Goal: Task Accomplishment & Management: Complete application form

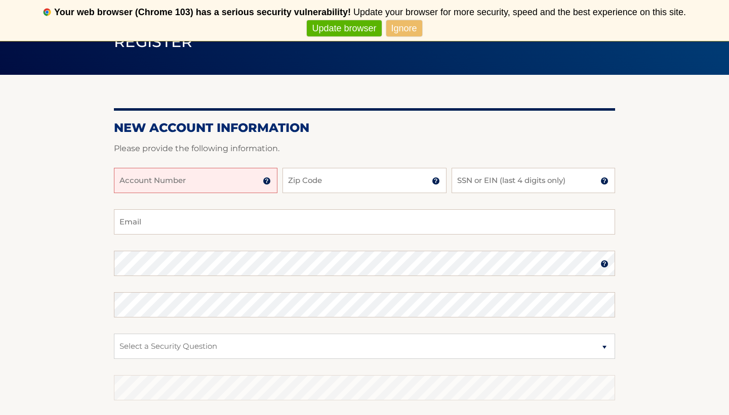
scroll to position [127, 0]
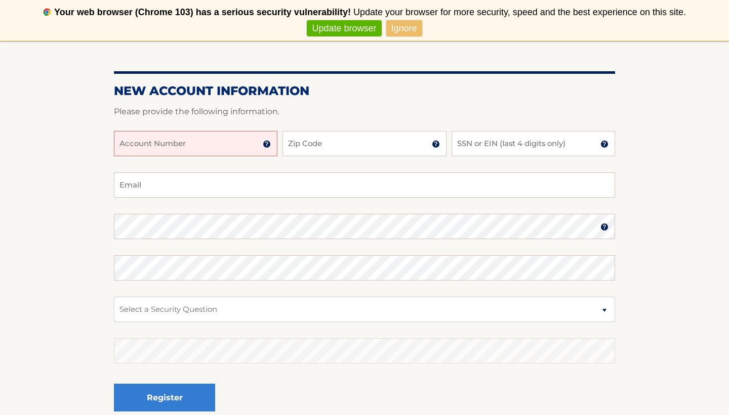
click at [173, 152] on input "Account Number" at bounding box center [195, 143] width 163 height 25
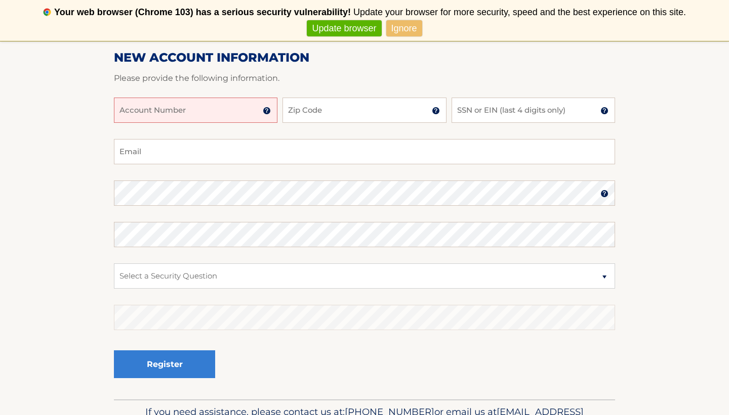
scroll to position [161, 0]
click at [267, 110] on img at bounding box center [267, 110] width 8 height 8
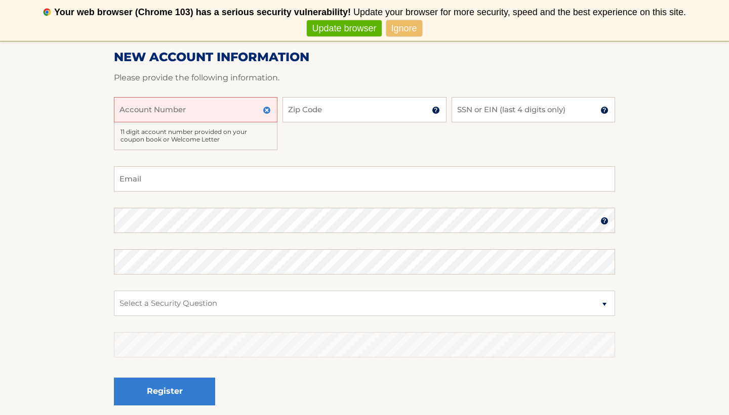
click at [237, 106] on input "Account Number" at bounding box center [195, 109] width 163 height 25
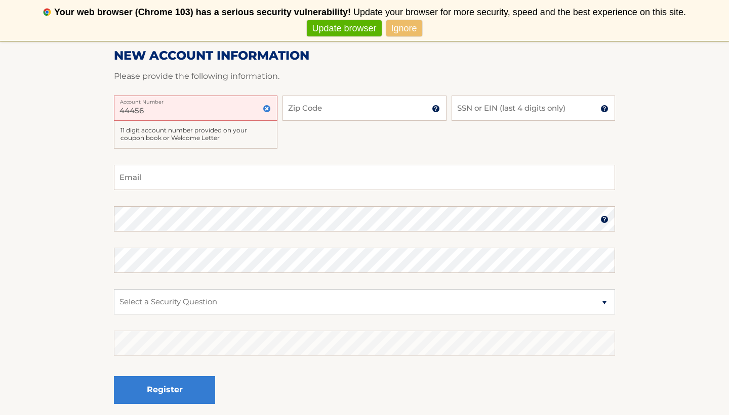
scroll to position [163, 0]
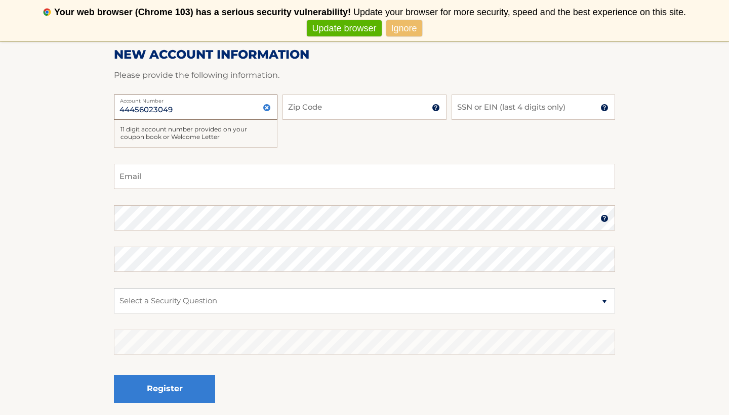
type input "44456023049"
click at [312, 106] on input "Zip Code" at bounding box center [363, 107] width 163 height 25
type input "08884"
click at [476, 121] on div "44456023049 Account Number 11 digit account number provided on your coupon book…" at bounding box center [364, 129] width 501 height 69
click at [476, 115] on input "SSN or EIN (last 4 digits only)" at bounding box center [532, 107] width 163 height 25
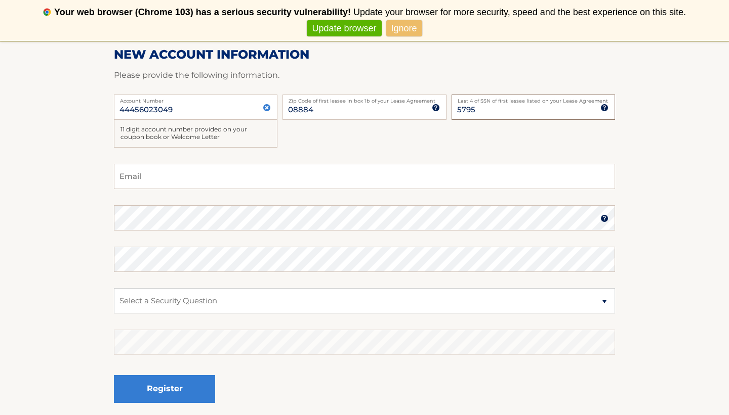
type input "5795"
click at [281, 189] on input "Email" at bounding box center [364, 176] width 501 height 25
click at [281, 188] on input "Email" at bounding box center [364, 176] width 501 height 25
type input "harry23288@gmail.com"
click at [208, 300] on select "Select a Security Question What was the name of your elementary school? What is…" at bounding box center [364, 300] width 501 height 25
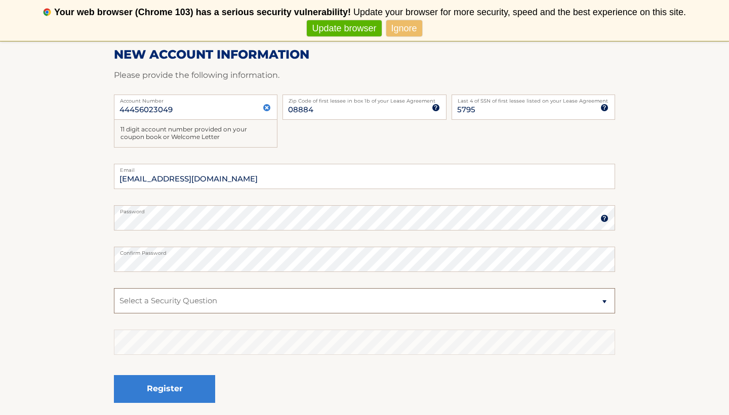
select select "3"
click at [222, 303] on select "Select a Security Question What was the name of your elementary school? What is…" at bounding box center [364, 300] width 501 height 25
click at [631, 243] on section "New Account Information Please provide the following information. 44456023049 A…" at bounding box center [364, 212] width 729 height 423
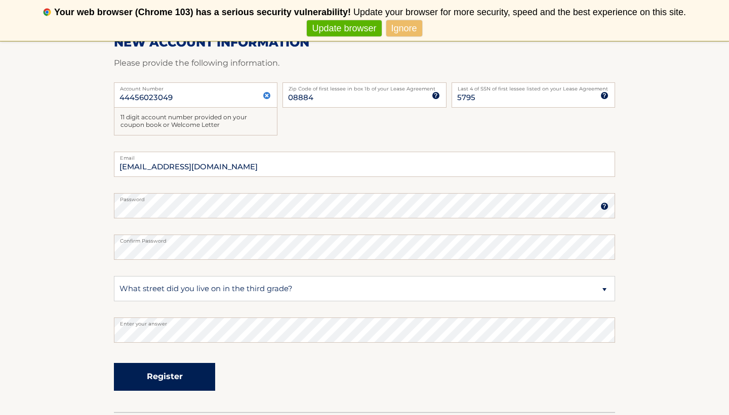
click at [189, 363] on button "Register" at bounding box center [164, 377] width 101 height 28
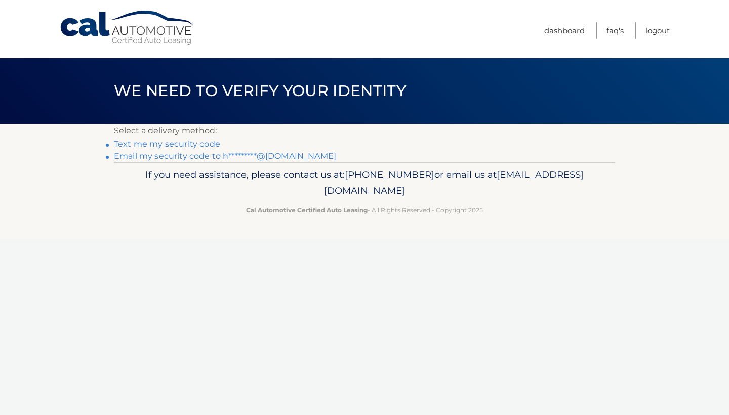
click at [181, 155] on link "Email my security code to h*********@gmail.com" at bounding box center [225, 156] width 222 height 10
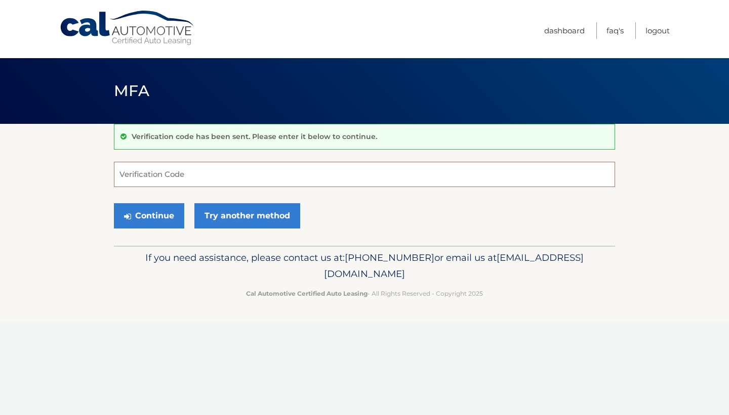
click at [180, 171] on input "Verification Code" at bounding box center [364, 174] width 501 height 25
paste input "308669"
type input "308669"
click at [169, 217] on button "Continue" at bounding box center [149, 215] width 70 height 25
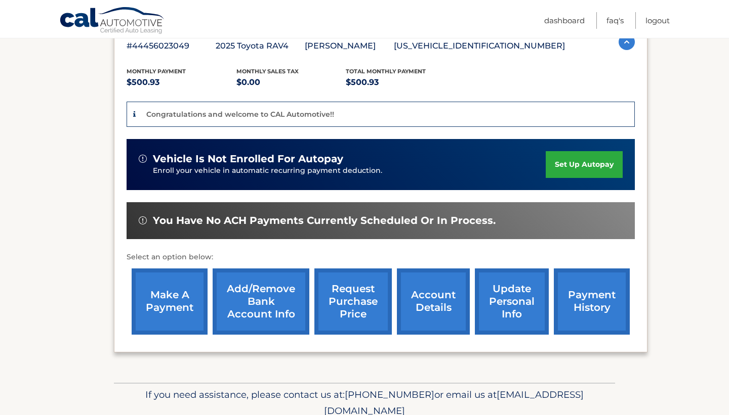
scroll to position [198, 0]
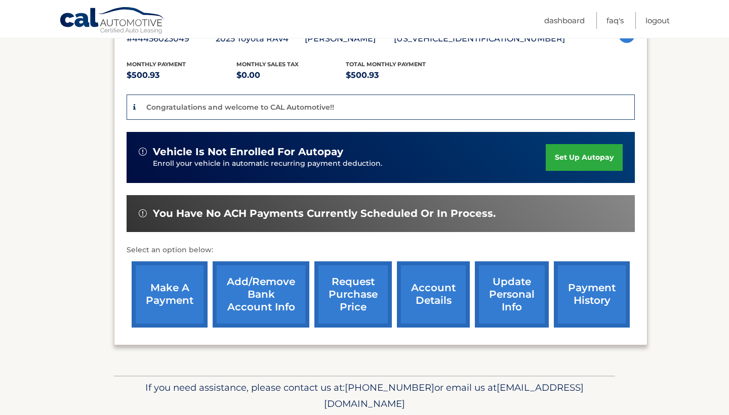
click at [180, 301] on link "make a payment" at bounding box center [170, 295] width 76 height 66
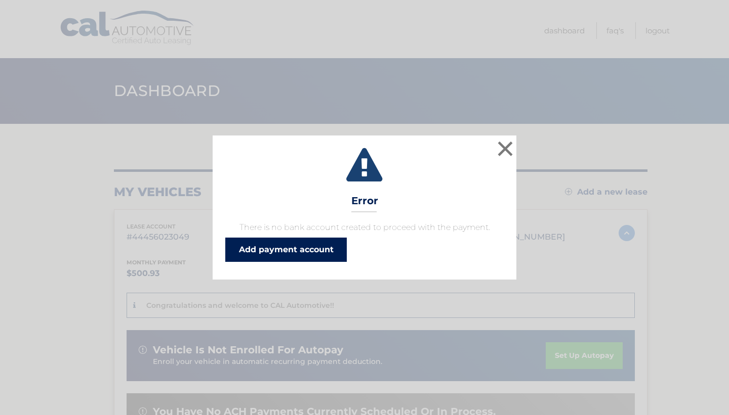
click at [289, 255] on link "Add payment account" at bounding box center [285, 250] width 121 height 24
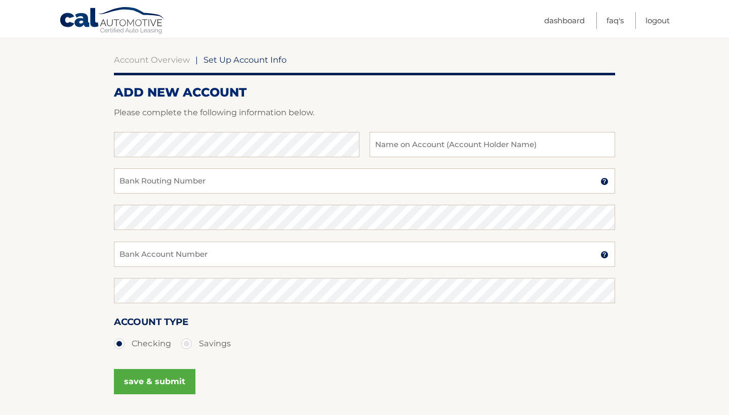
scroll to position [97, 0]
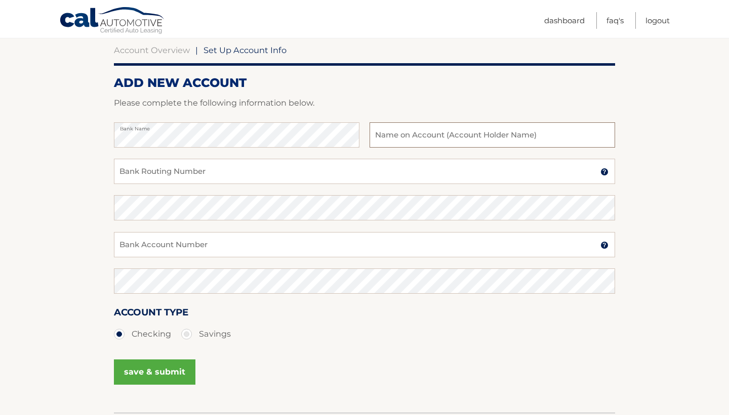
click at [380, 134] on input "text" at bounding box center [491, 134] width 245 height 25
type input "[PERSON_NAME]"
click at [334, 171] on input "Bank Routing Number" at bounding box center [364, 171] width 501 height 25
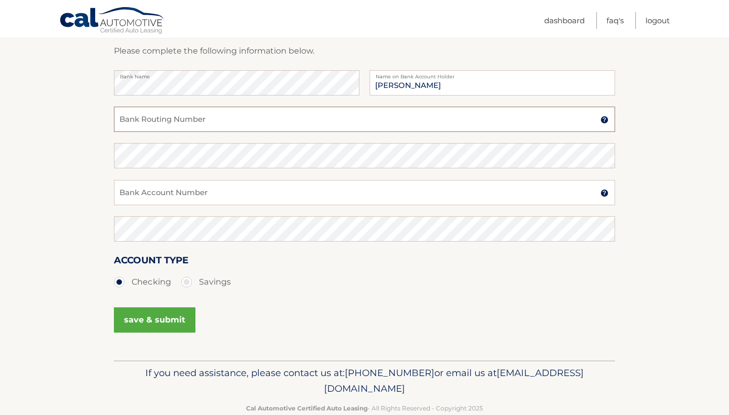
scroll to position [151, 0]
click at [327, 182] on input "Bank Account Number" at bounding box center [364, 191] width 501 height 25
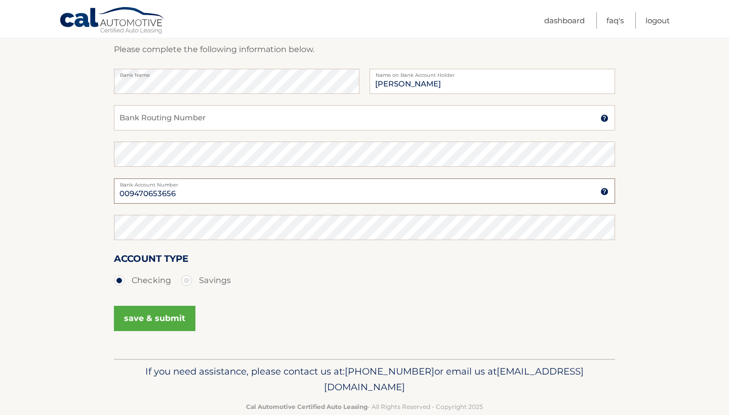
type input "009470653656"
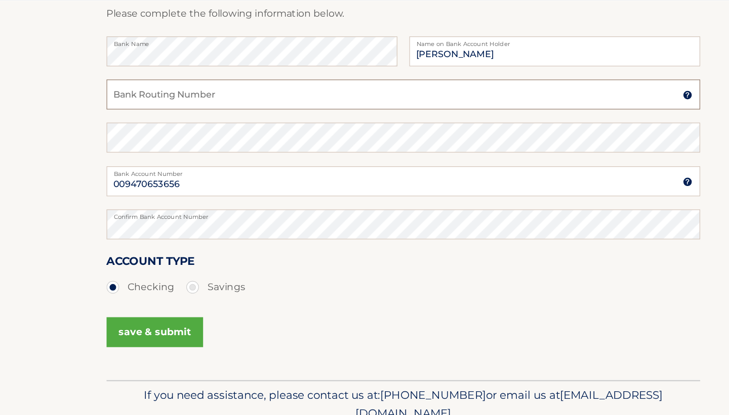
click at [153, 117] on input "Bank Routing Number" at bounding box center [364, 117] width 501 height 25
type input "021200339"
click at [154, 315] on button "save & submit" at bounding box center [154, 318] width 81 height 25
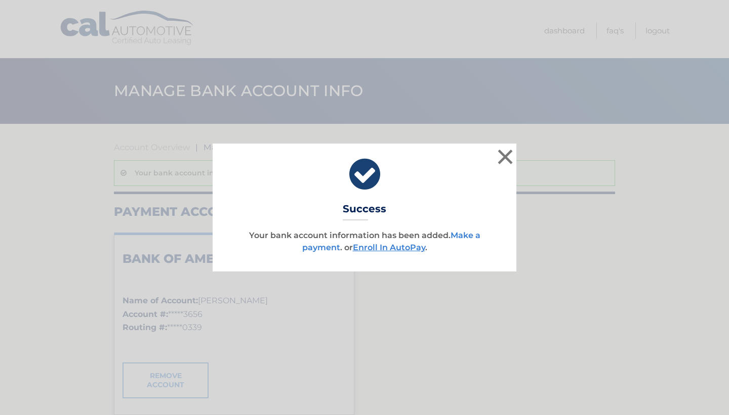
click at [469, 232] on link "Make a payment" at bounding box center [391, 242] width 178 height 22
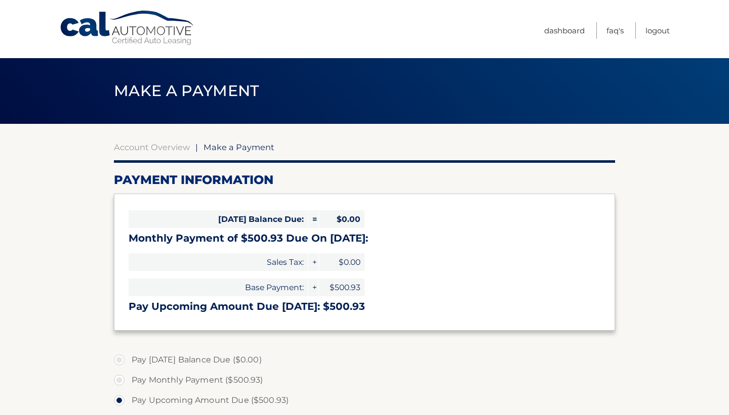
select select "NjFhOWJhYzYtYTY4Yi00NjBlLTk4M2MtMjQ4OWJlYmNkZGVj"
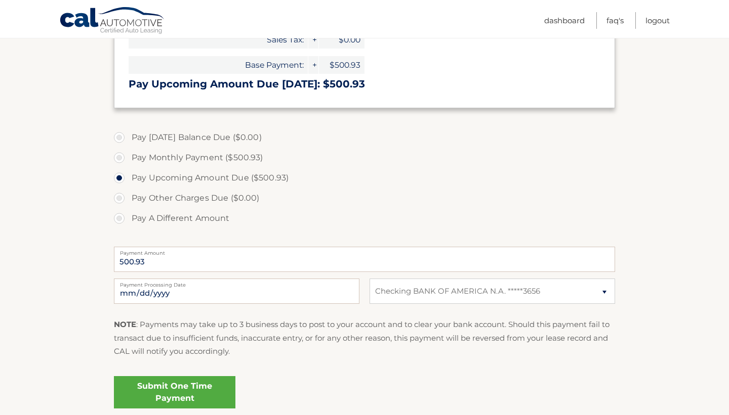
scroll to position [228, 0]
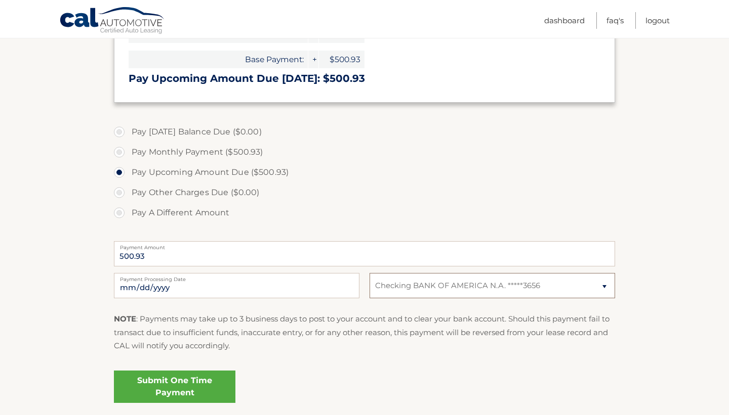
click at [415, 288] on select "Select Bank Account Checking BANK OF AMERICA N.A. *****3656" at bounding box center [491, 285] width 245 height 25
click at [268, 287] on input "2025-10-12" at bounding box center [236, 285] width 245 height 25
click at [90, 296] on section "Account Overview | Make a Payment Payment Information Today's Balance Due: = $0…" at bounding box center [364, 157] width 729 height 522
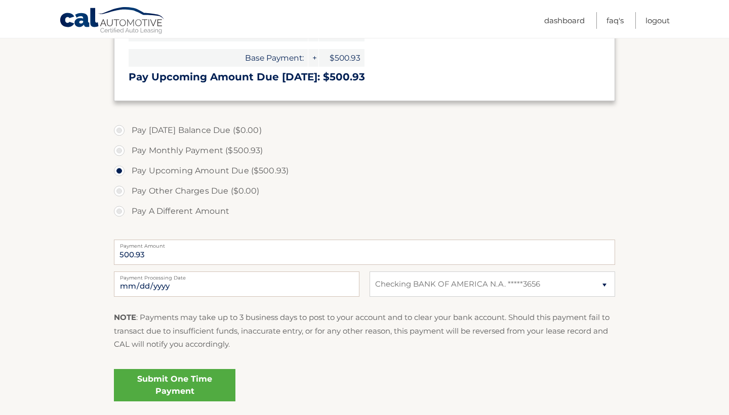
scroll to position [233, 0]
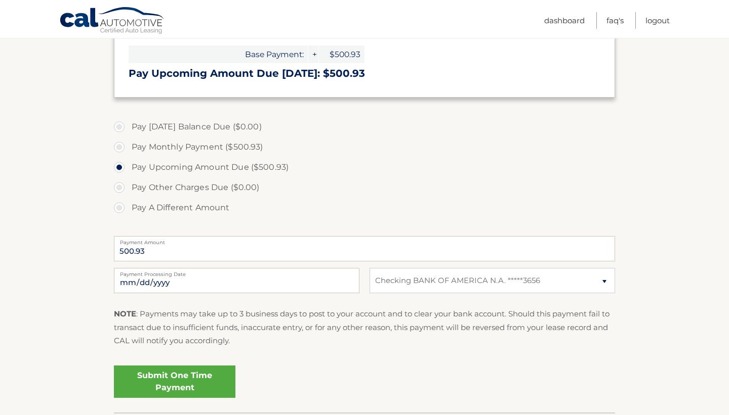
click at [168, 375] on link "Submit One Time Payment" at bounding box center [174, 382] width 121 height 32
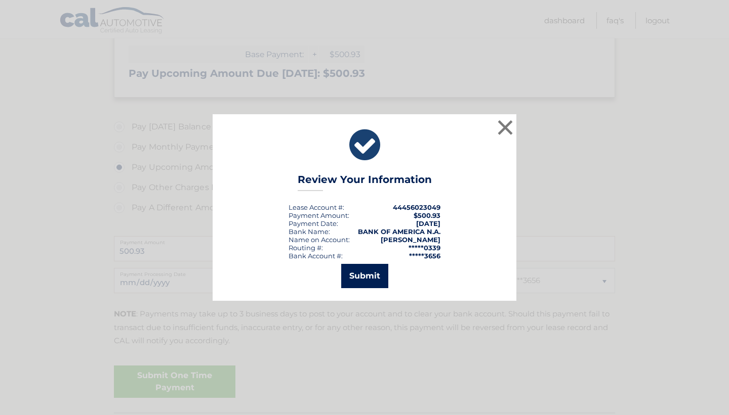
click at [373, 283] on button "Submit" at bounding box center [364, 276] width 47 height 24
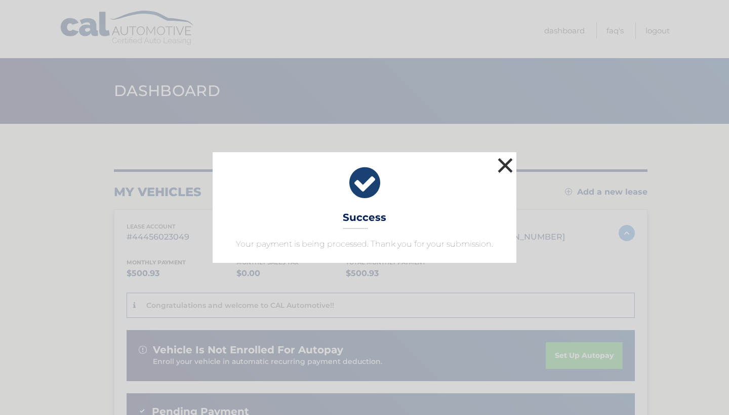
click at [506, 162] on button "×" at bounding box center [505, 165] width 20 height 20
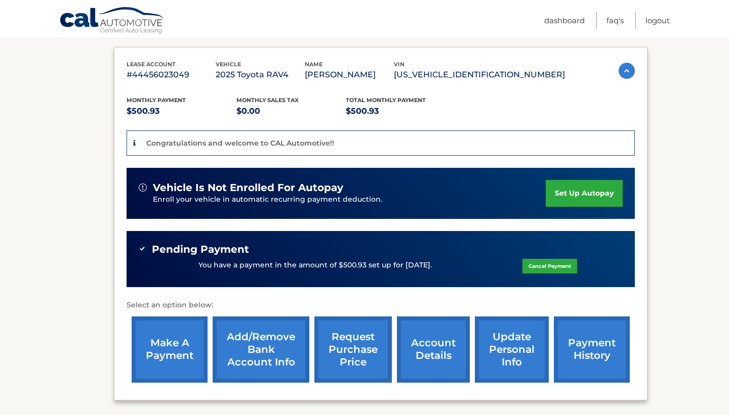
scroll to position [255, 0]
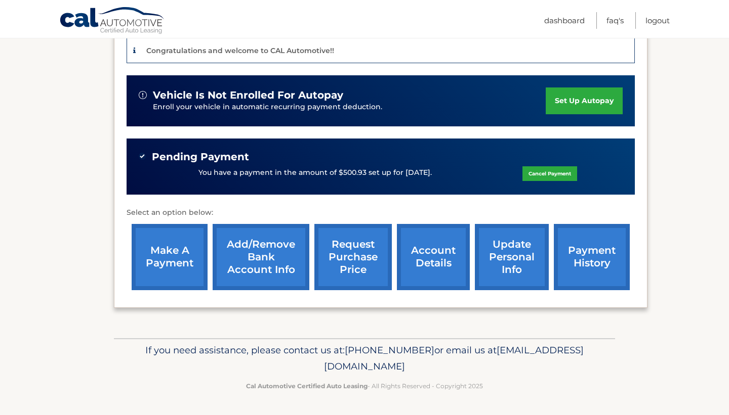
click at [582, 242] on link "payment history" at bounding box center [592, 257] width 76 height 66
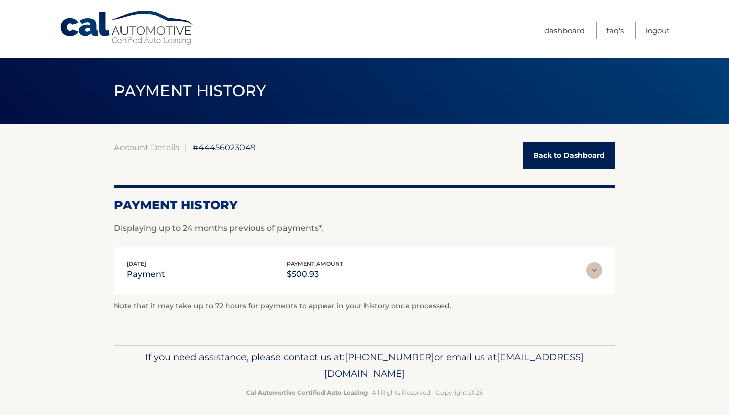
click at [573, 167] on link "Back to Dashboard" at bounding box center [569, 155] width 92 height 27
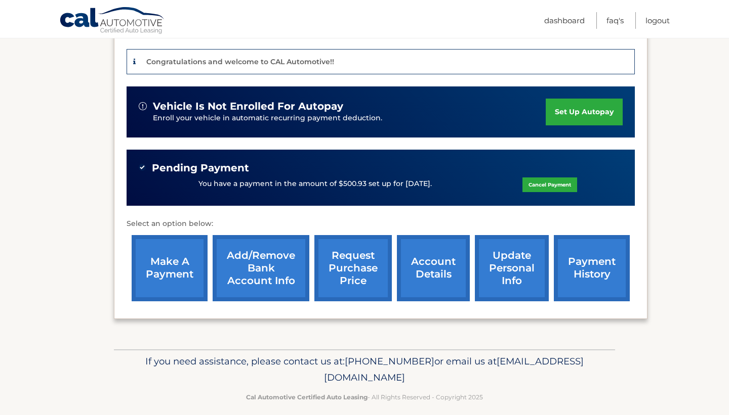
scroll to position [255, 0]
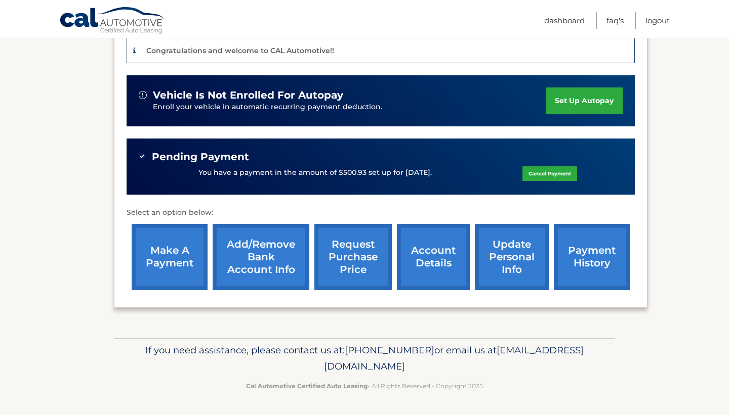
click at [513, 267] on link "update personal info" at bounding box center [512, 257] width 74 height 66
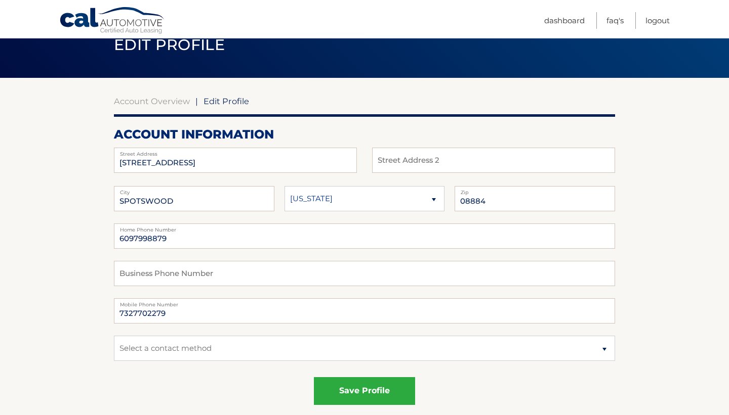
scroll to position [47, 0]
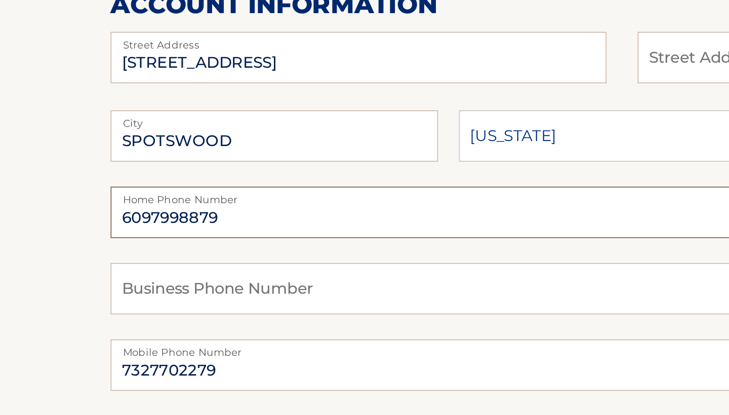
click at [178, 237] on input "6097998879" at bounding box center [364, 235] width 501 height 25
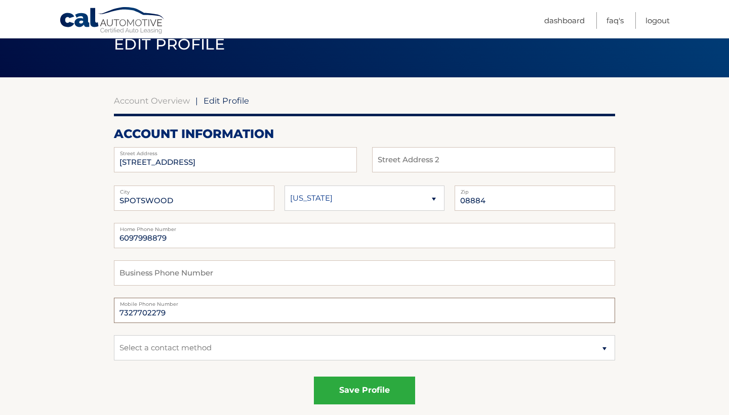
click at [262, 318] on input "7327702279" at bounding box center [364, 310] width 501 height 25
click at [216, 239] on input "6097998879" at bounding box center [364, 235] width 501 height 25
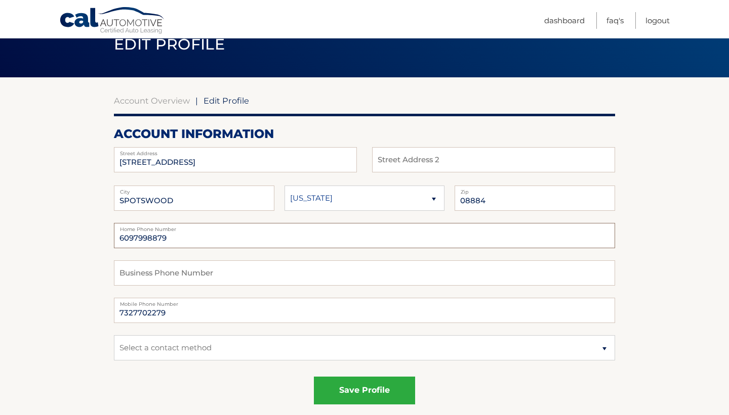
click at [216, 239] on input "6097998879" at bounding box center [364, 235] width 501 height 25
paste input "73277022"
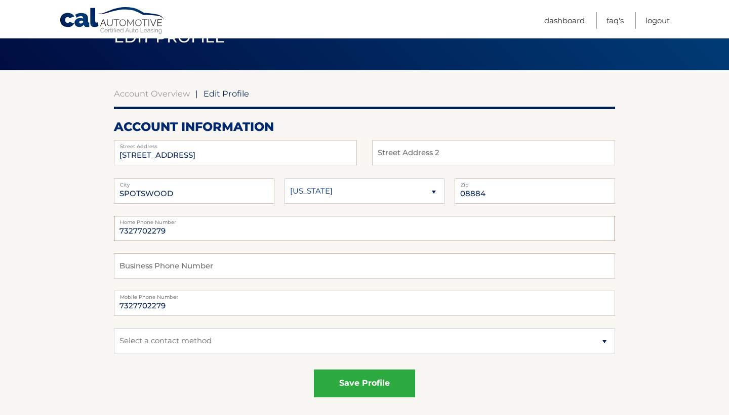
scroll to position [69, 0]
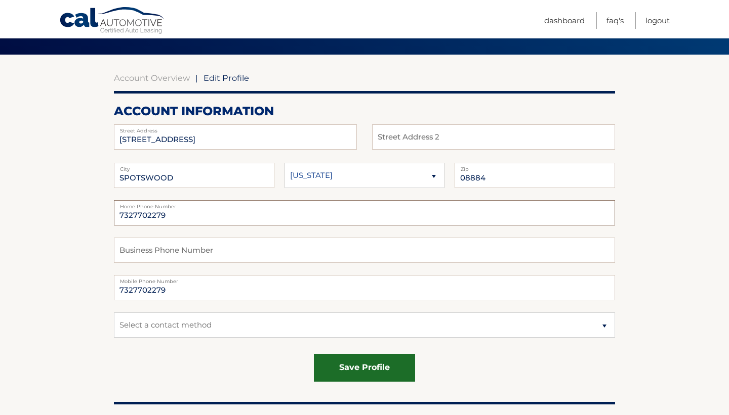
type input "7327702279"
click at [370, 371] on button "save profile" at bounding box center [364, 368] width 101 height 28
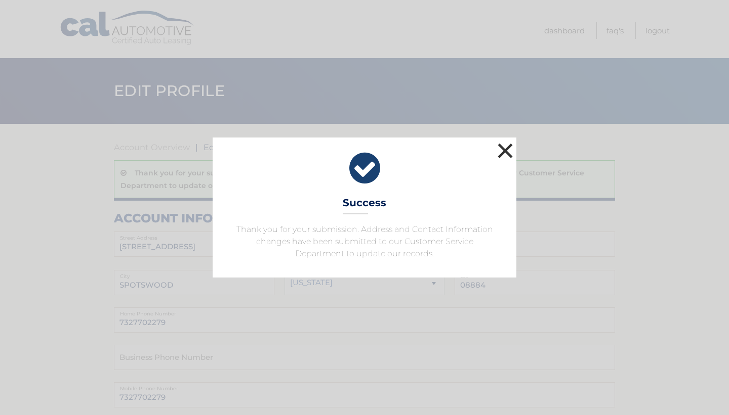
click at [505, 154] on button "×" at bounding box center [505, 151] width 20 height 20
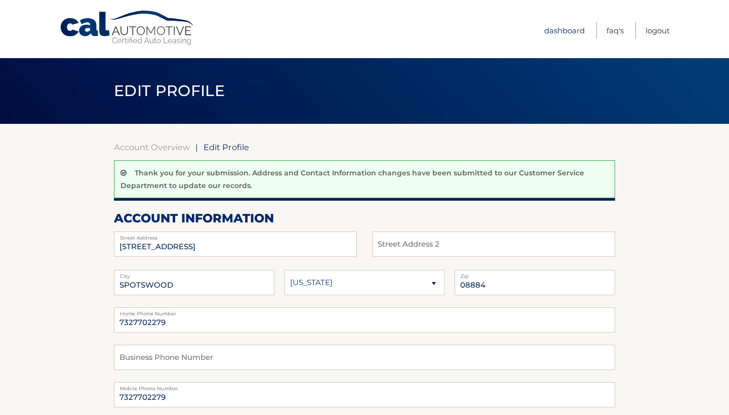
click at [570, 30] on link "Dashboard" at bounding box center [564, 30] width 40 height 17
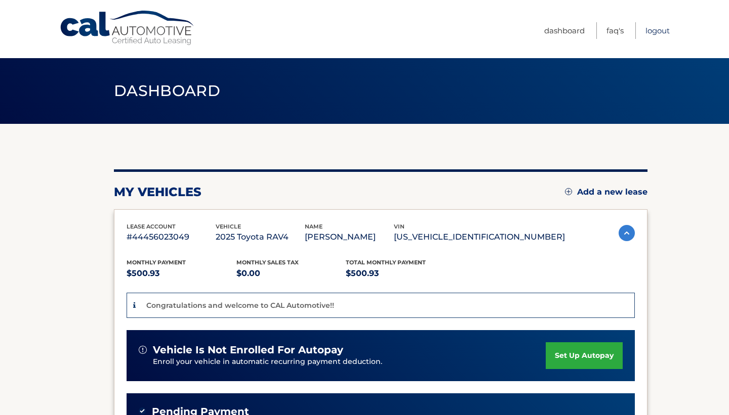
click at [658, 32] on link "Logout" at bounding box center [657, 30] width 24 height 17
